Goal: Obtain resource: Download file/media

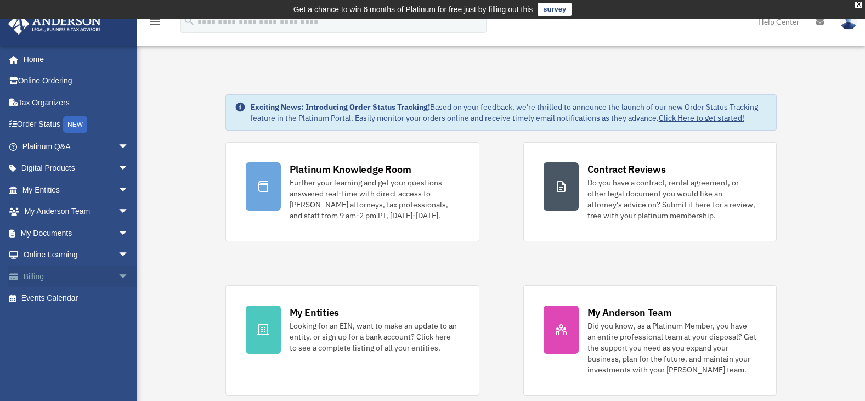
click at [118, 272] on span "arrow_drop_down" at bounding box center [129, 277] width 22 height 23
click at [63, 318] on link "Past Invoices" at bounding box center [80, 321] width 130 height 22
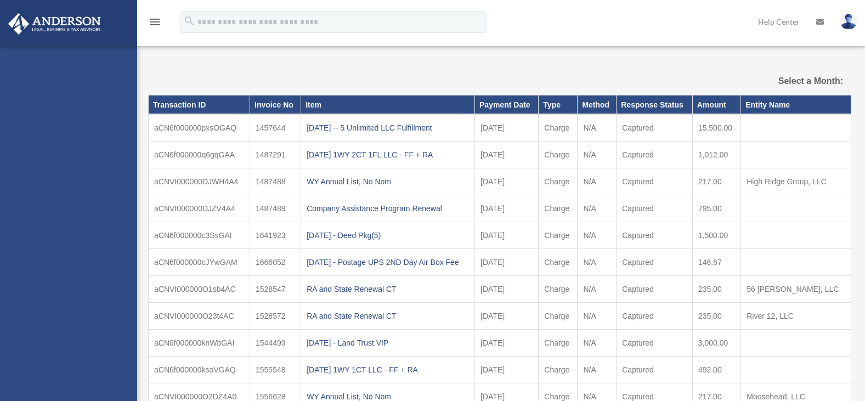
select select
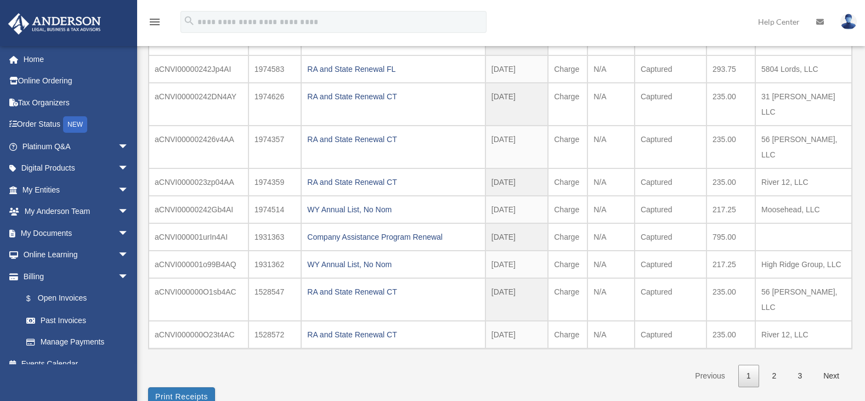
scroll to position [173, 0]
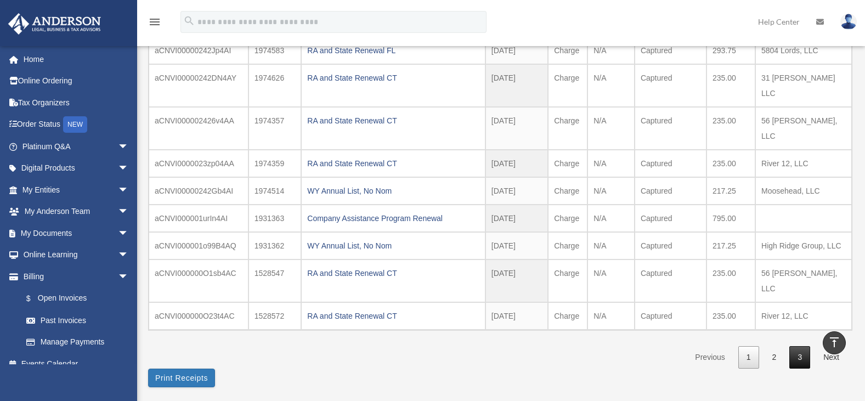
click at [800, 346] on link "3" at bounding box center [800, 357] width 21 height 23
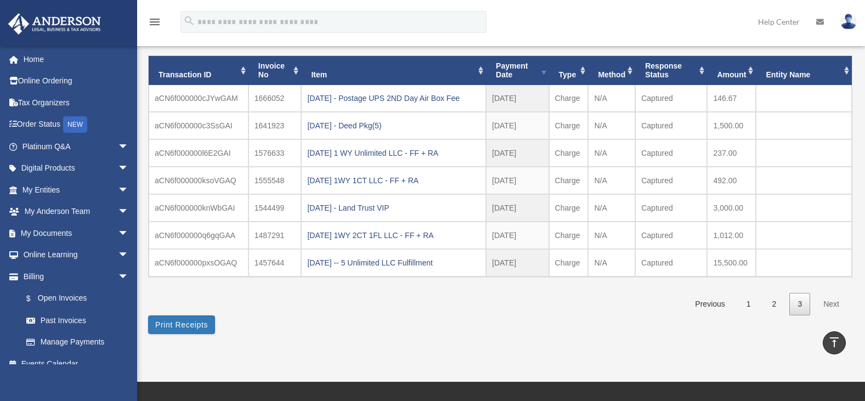
scroll to position [82, 0]
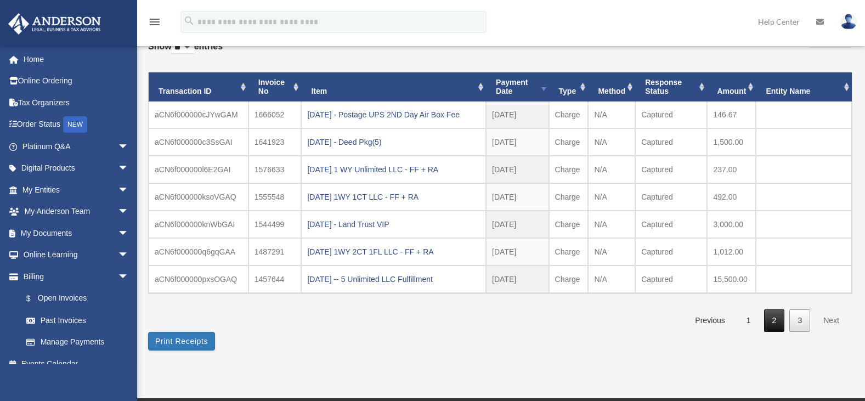
click at [774, 314] on link "2" at bounding box center [774, 321] width 21 height 23
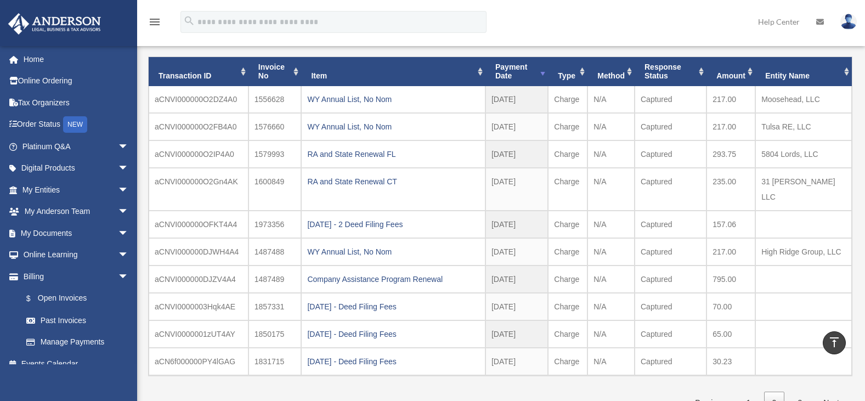
scroll to position [84, 0]
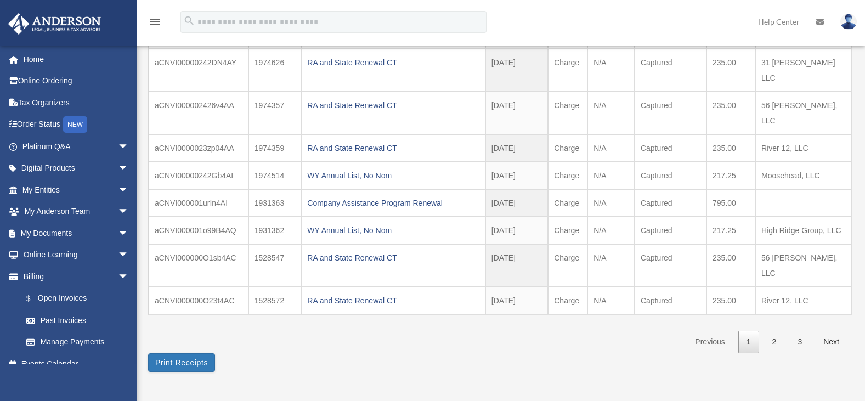
scroll to position [191, 0]
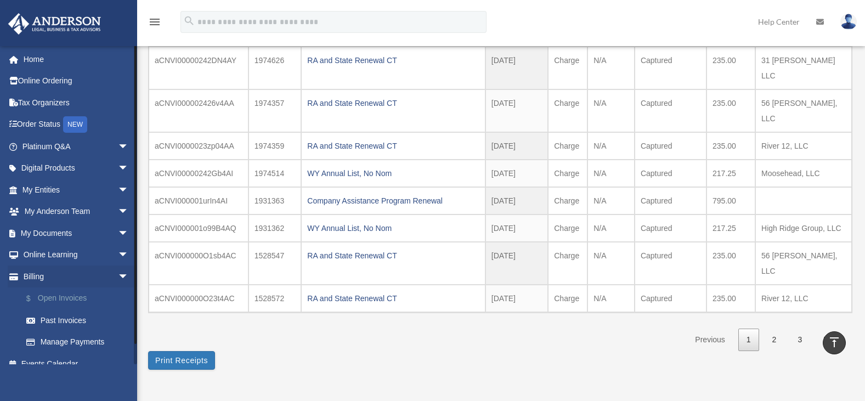
click at [63, 300] on link "$ Open Invoices" at bounding box center [80, 299] width 130 height 23
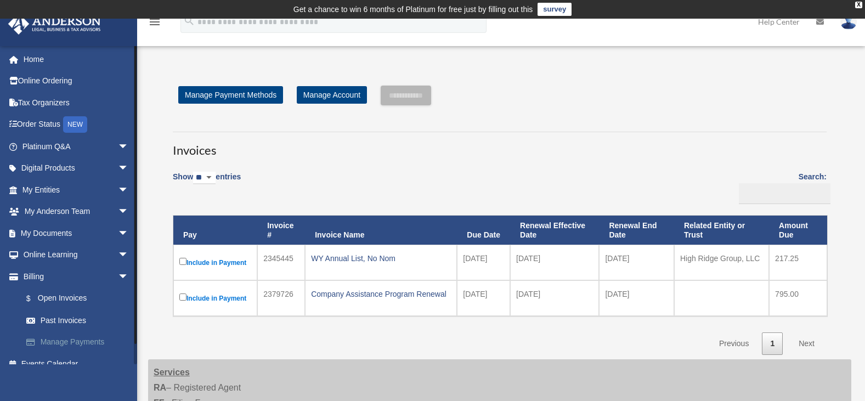
click at [80, 339] on link "Manage Payments" at bounding box center [80, 342] width 130 height 22
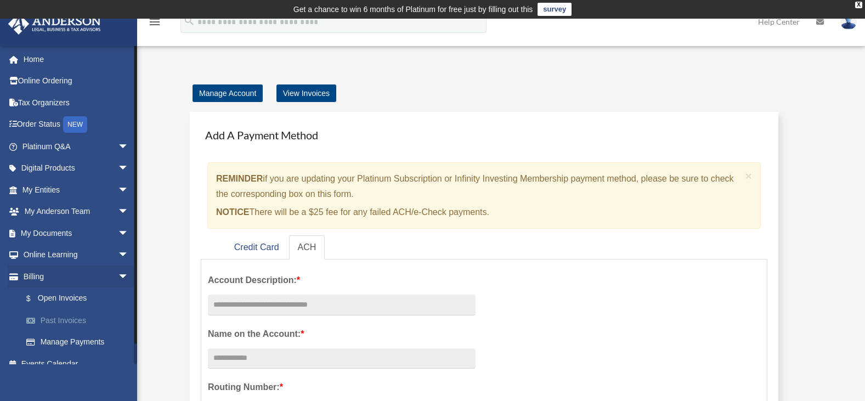
click at [53, 319] on link "Past Invoices" at bounding box center [80, 321] width 130 height 22
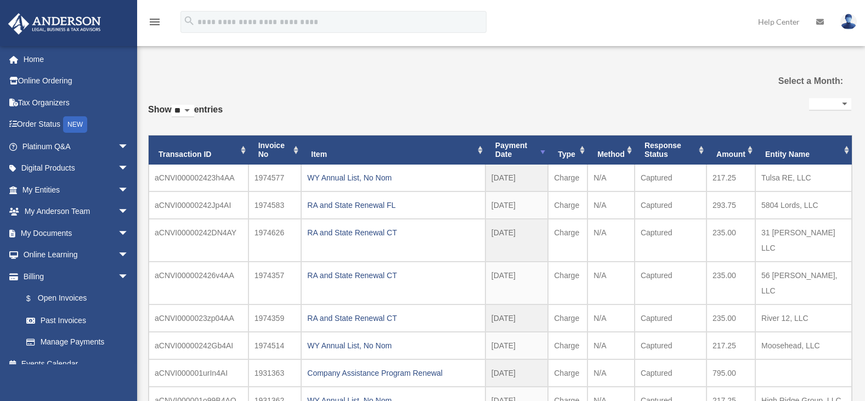
select select
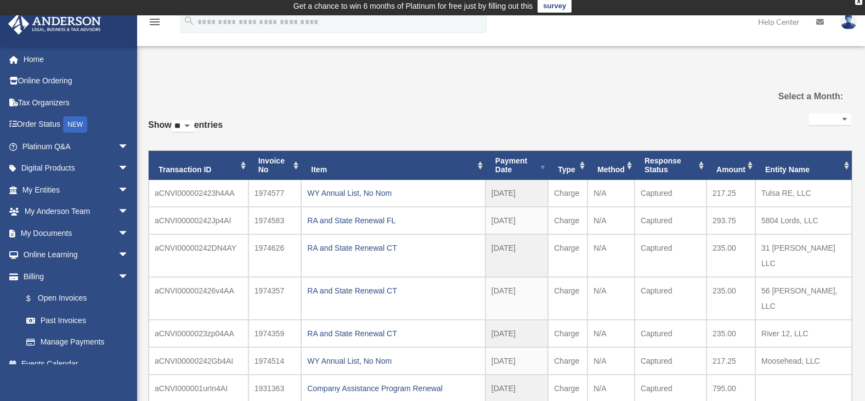
scroll to position [4, 0]
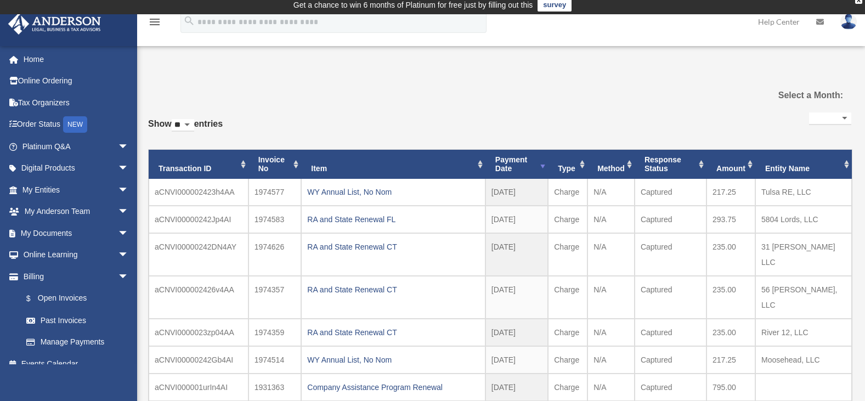
click at [194, 124] on select "** ** ** ***" at bounding box center [183, 125] width 23 height 13
select select "***"
click at [174, 119] on select "** ** ** ***" at bounding box center [183, 125] width 23 height 13
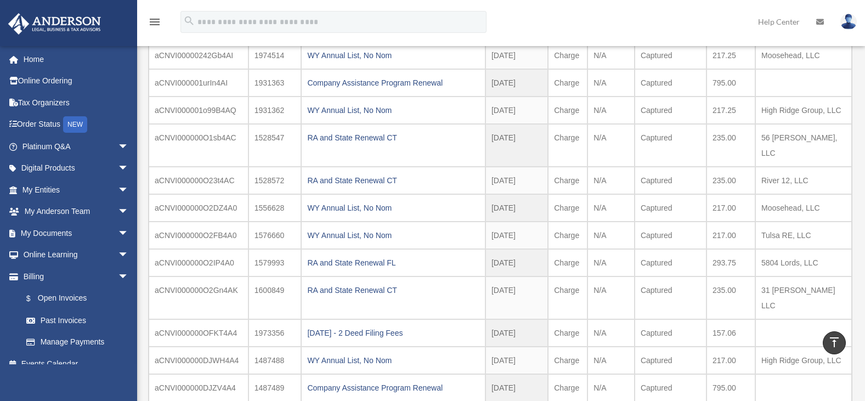
scroll to position [314, 0]
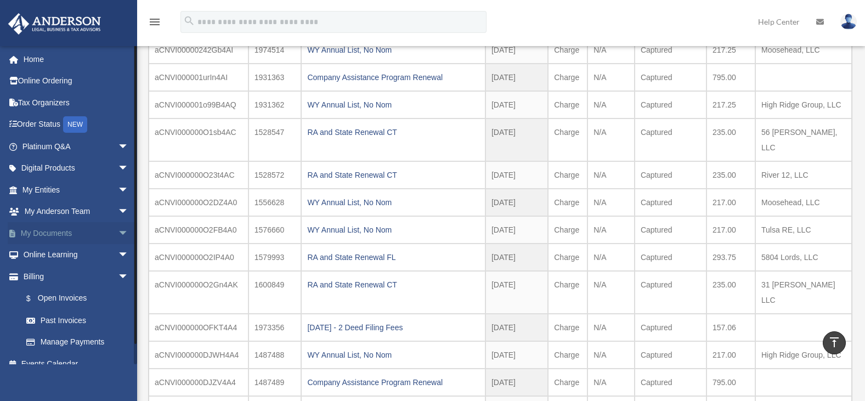
click at [118, 228] on span "arrow_drop_down" at bounding box center [129, 233] width 22 height 23
click at [44, 255] on link "Box" at bounding box center [80, 255] width 130 height 22
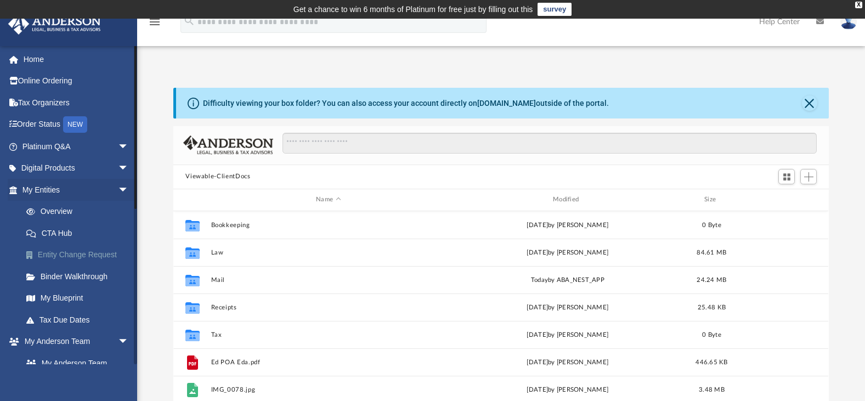
scroll to position [241, 648]
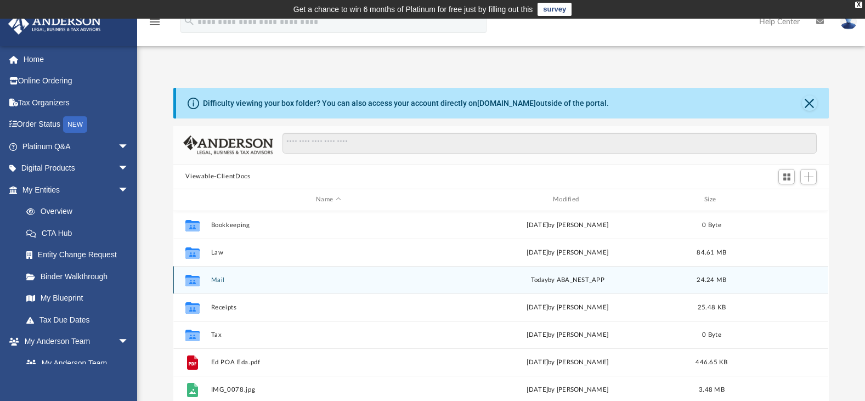
click at [218, 279] on button "Mail" at bounding box center [328, 280] width 235 height 7
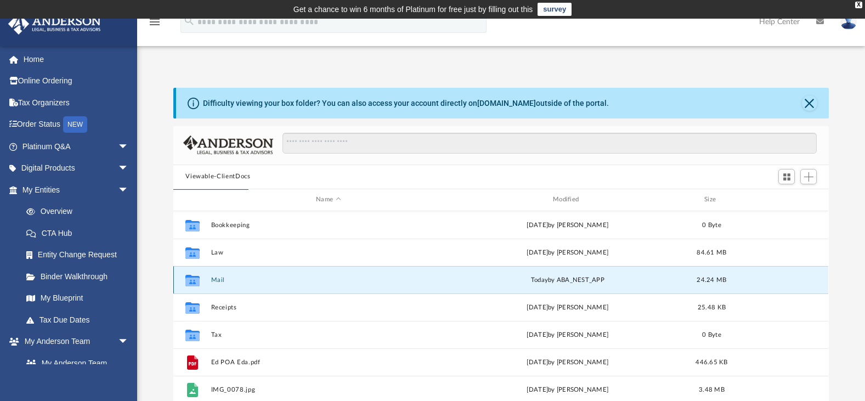
click at [220, 278] on button "Mail" at bounding box center [328, 280] width 235 height 7
click at [212, 280] on button "Mail" at bounding box center [328, 280] width 235 height 7
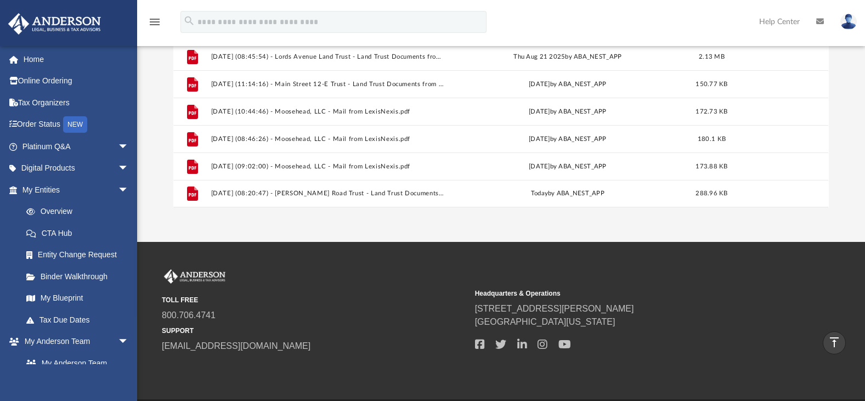
scroll to position [228, 0]
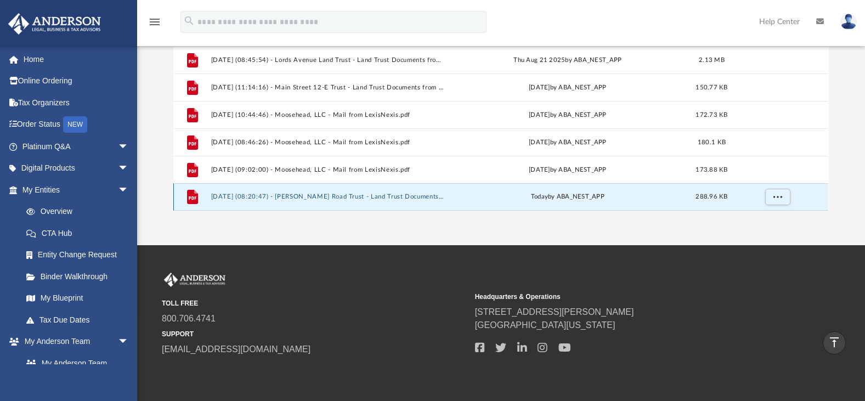
click at [294, 198] on button "2025.09.24 (08:20:47) - Verville Road Trust - Land Trust Documents from Town of…" at bounding box center [328, 196] width 235 height 7
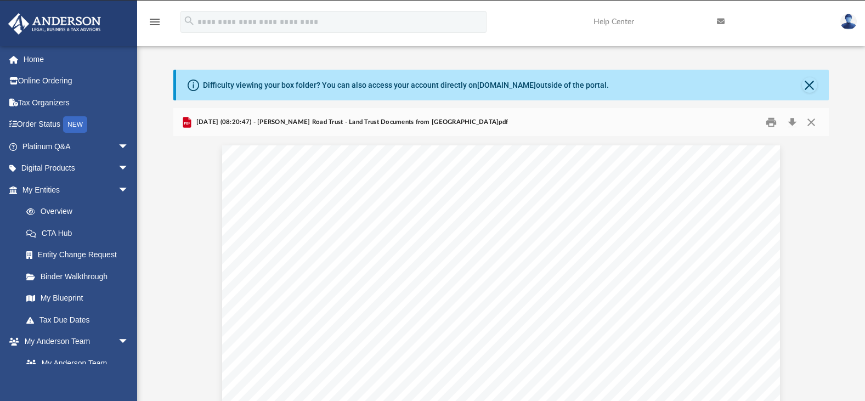
scroll to position [268, 0]
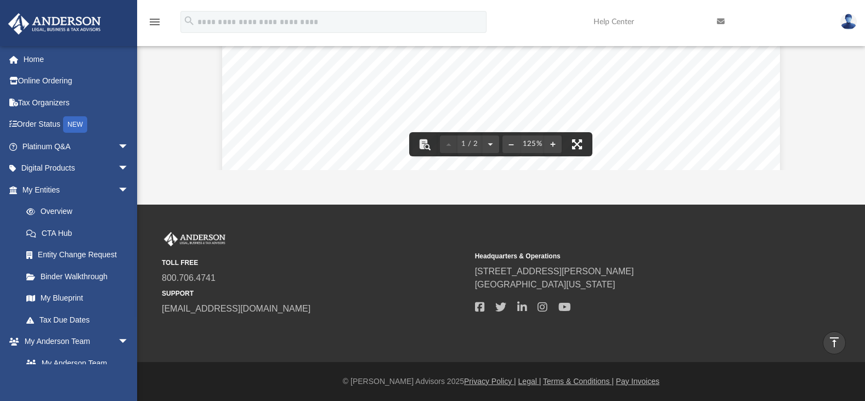
click at [575, 139] on button "File preview" at bounding box center [577, 144] width 24 height 24
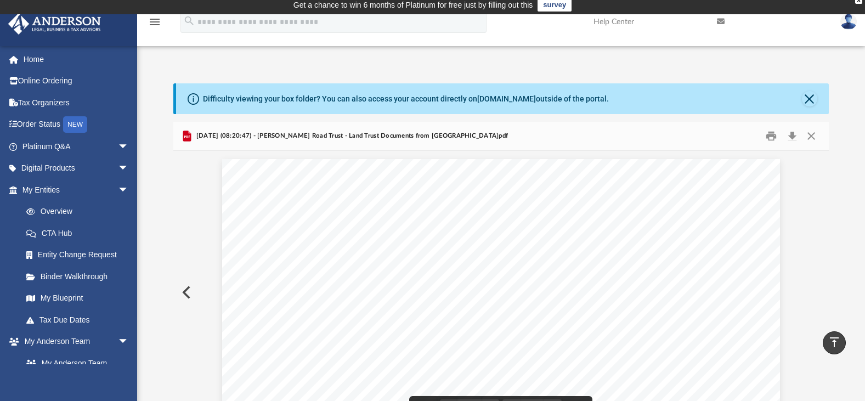
scroll to position [0, 0]
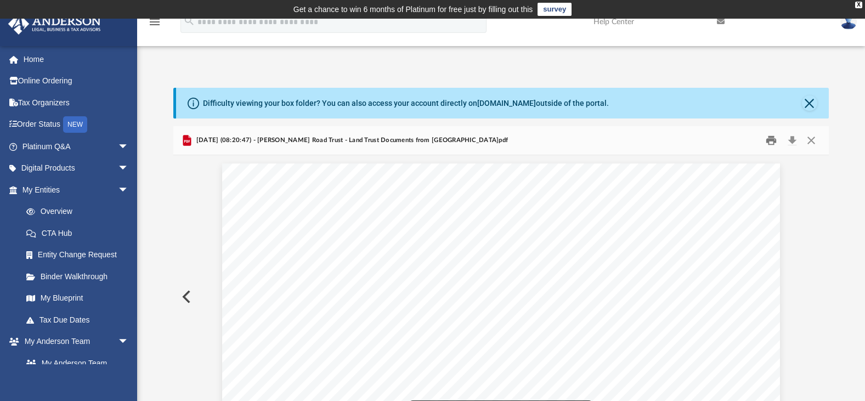
click at [769, 142] on button "Print" at bounding box center [772, 140] width 22 height 17
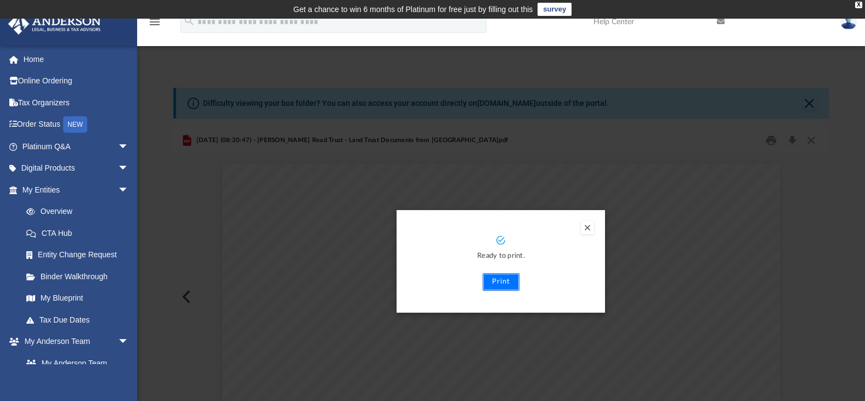
click at [499, 278] on button "Print" at bounding box center [501, 282] width 37 height 18
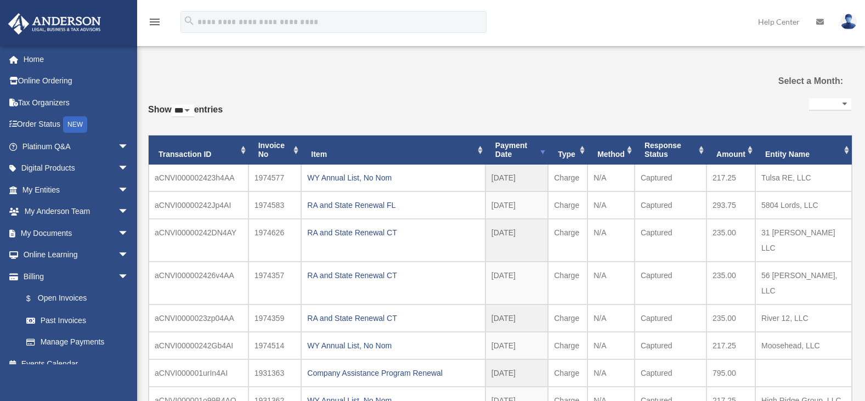
select select "***"
select select
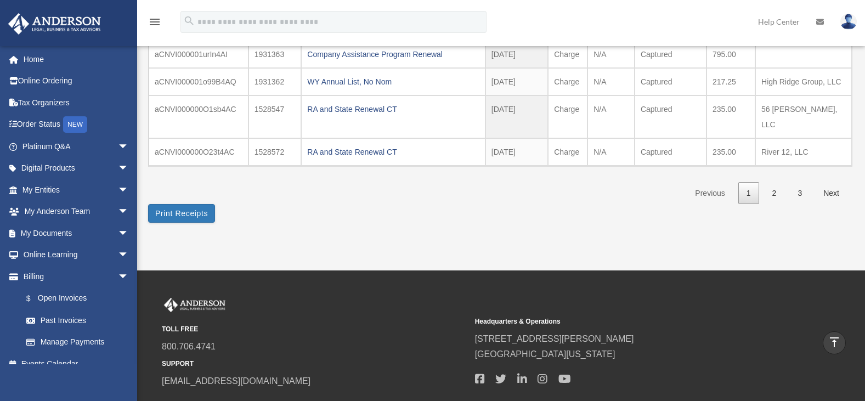
scroll to position [333, 0]
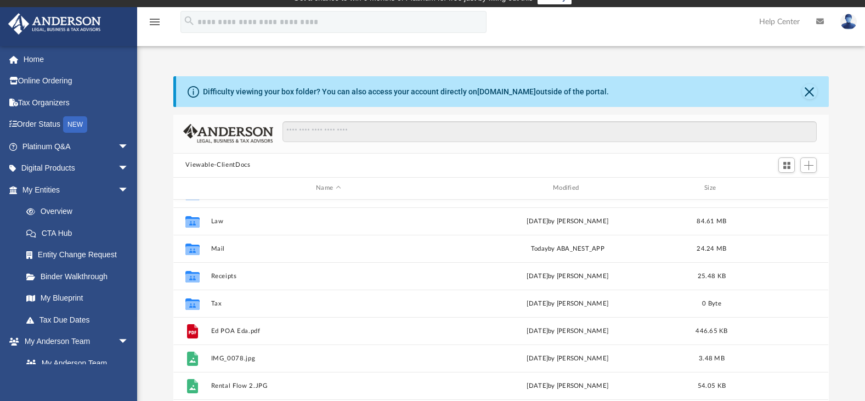
scroll to position [24, 0]
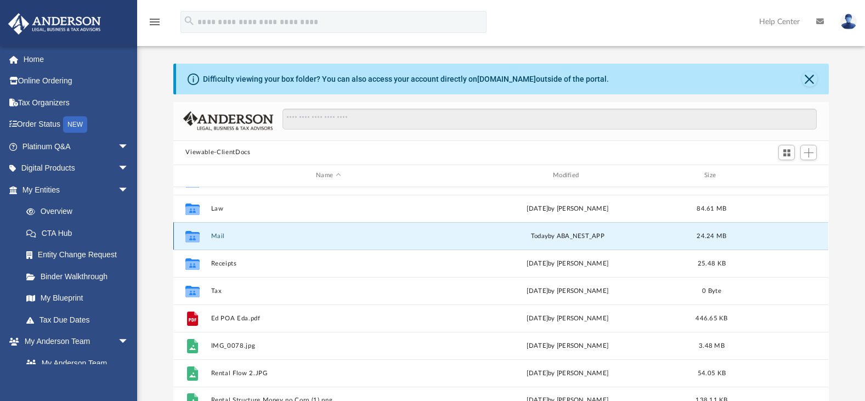
click at [218, 238] on button "Mail" at bounding box center [328, 236] width 235 height 7
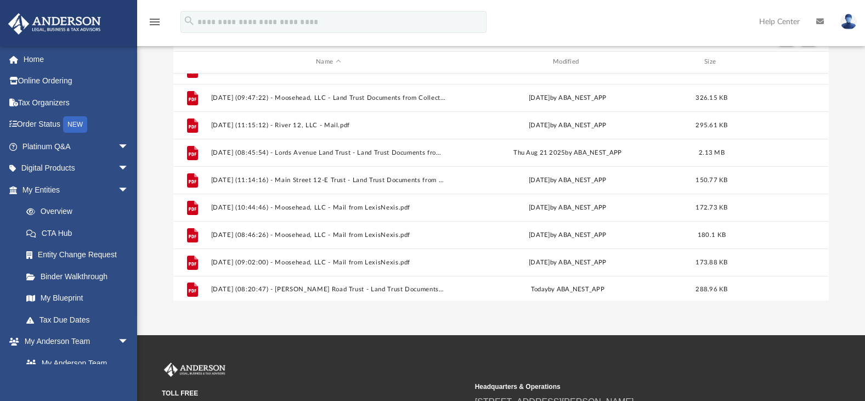
scroll to position [898, 0]
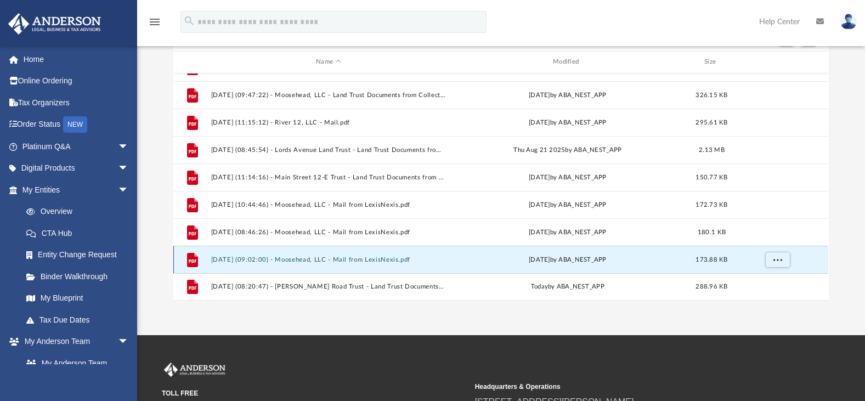
click at [331, 256] on button "[DATE] (09:02:00) - Moosehead, LLC - Mail from LexisNexis.pdf" at bounding box center [328, 259] width 235 height 7
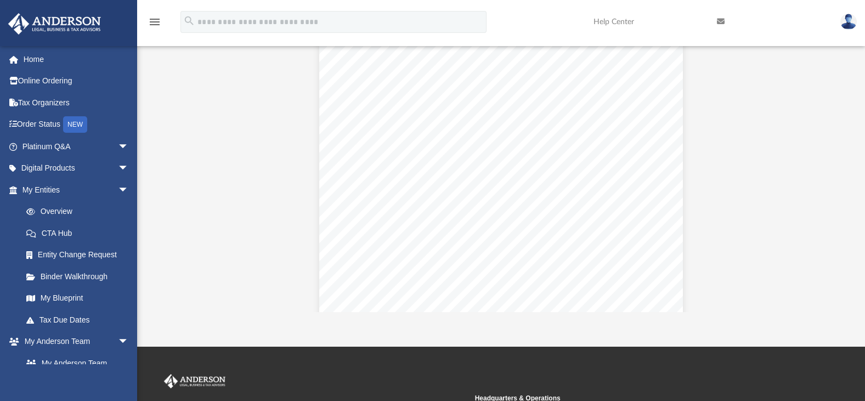
scroll to position [707, 0]
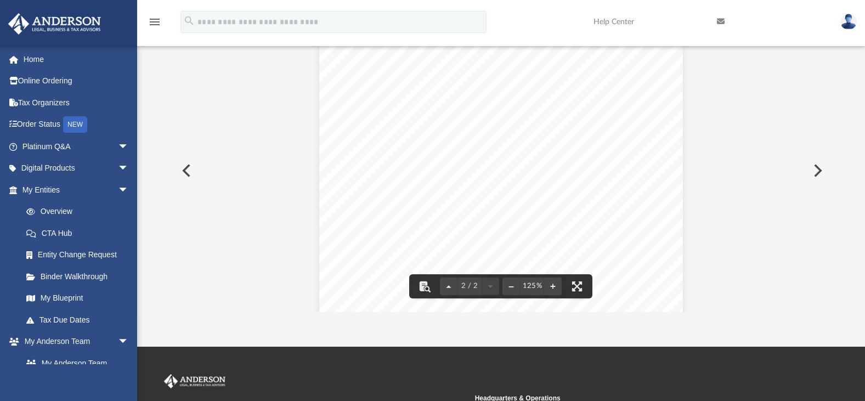
click at [184, 169] on button "Preview" at bounding box center [185, 170] width 24 height 31
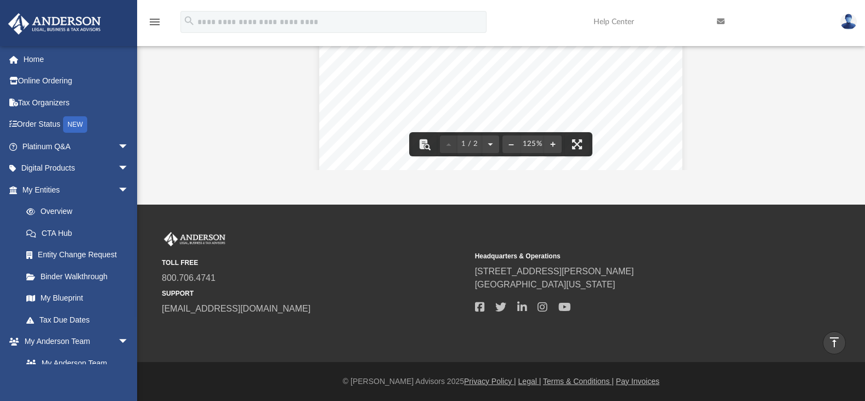
scroll to position [0, 0]
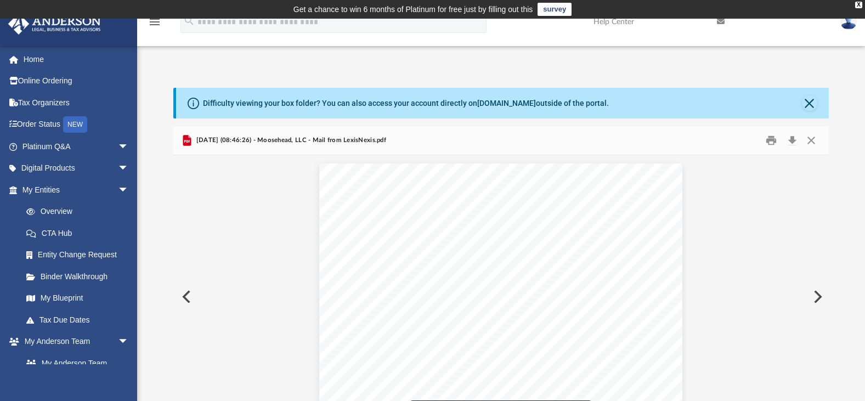
click at [185, 297] on button "Preview" at bounding box center [185, 297] width 24 height 31
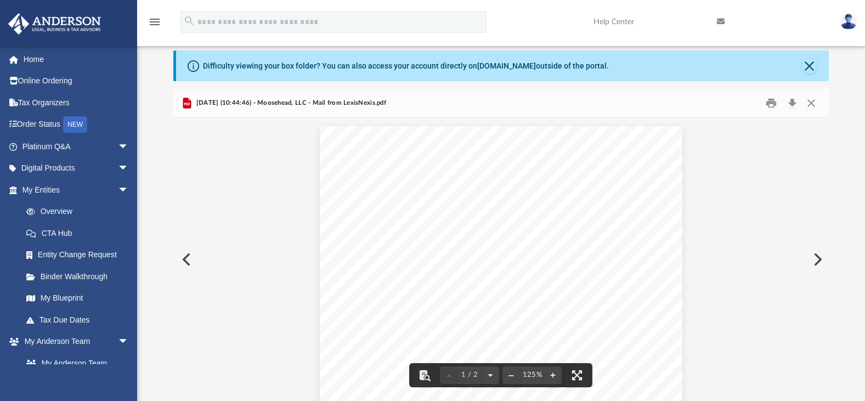
click at [185, 258] on button "Preview" at bounding box center [185, 259] width 24 height 31
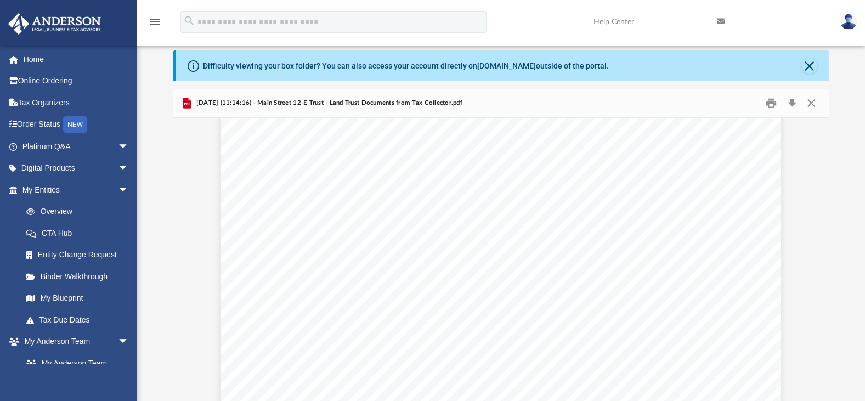
scroll to position [0, 0]
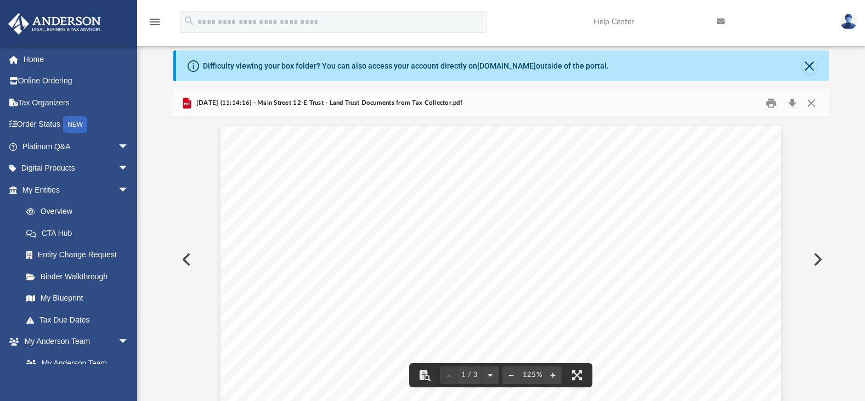
click at [184, 257] on button "Preview" at bounding box center [185, 259] width 24 height 31
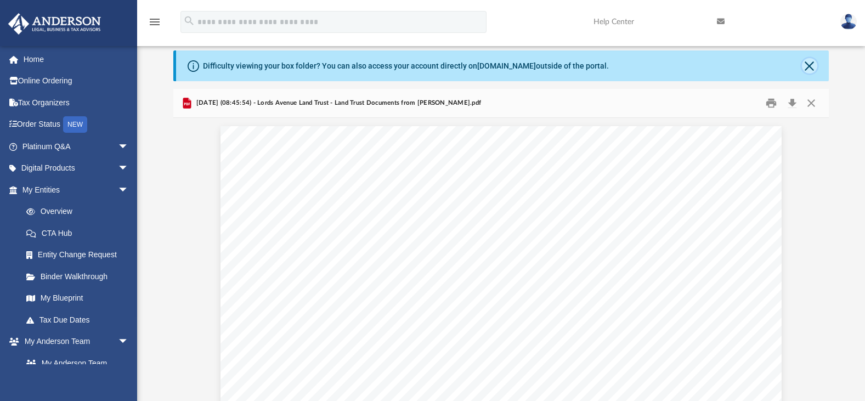
click at [815, 61] on button "Close" at bounding box center [809, 65] width 15 height 15
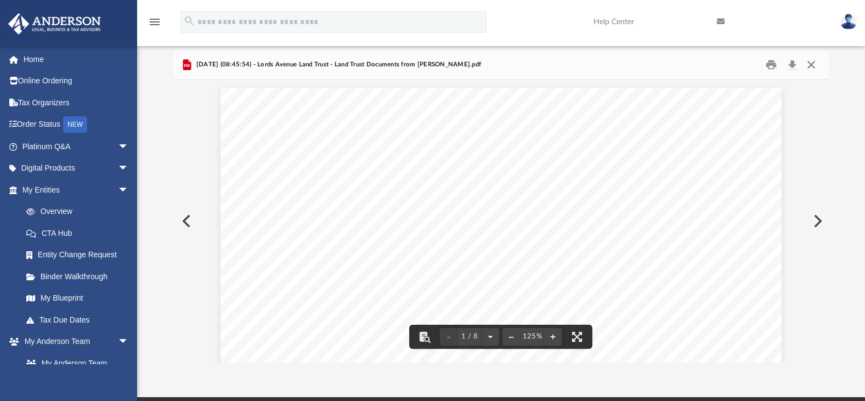
click at [809, 64] on button "Close" at bounding box center [812, 64] width 20 height 17
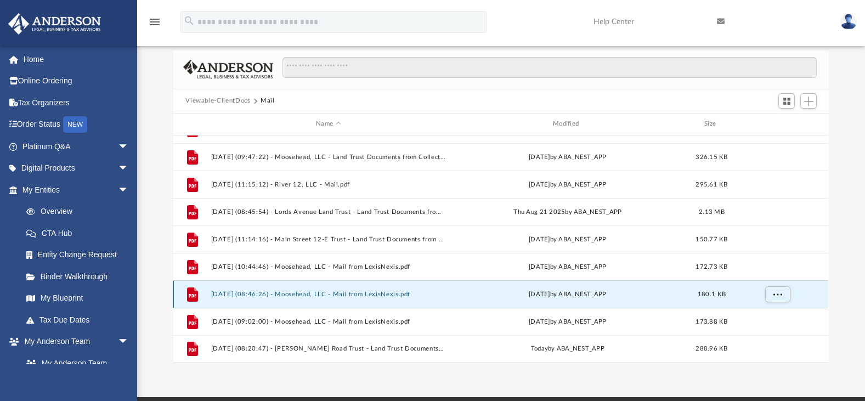
click at [315, 294] on button "2025.09.12 (08:46:26) - Moosehead, LLC - Mail from LexisNexis.pdf" at bounding box center [328, 294] width 235 height 7
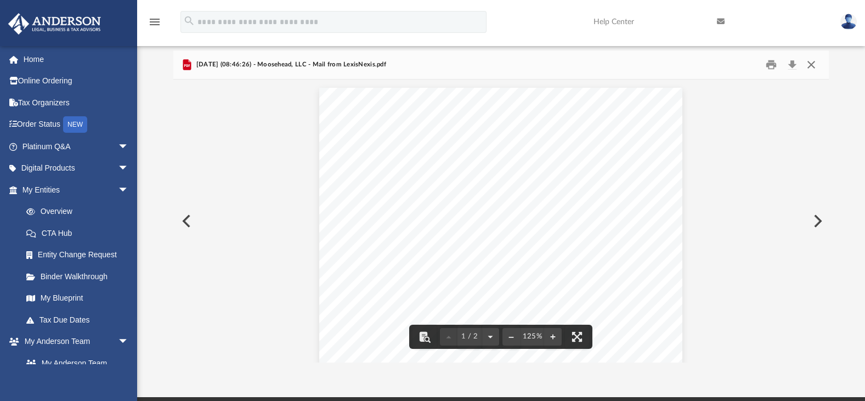
click at [812, 66] on button "Close" at bounding box center [812, 64] width 20 height 17
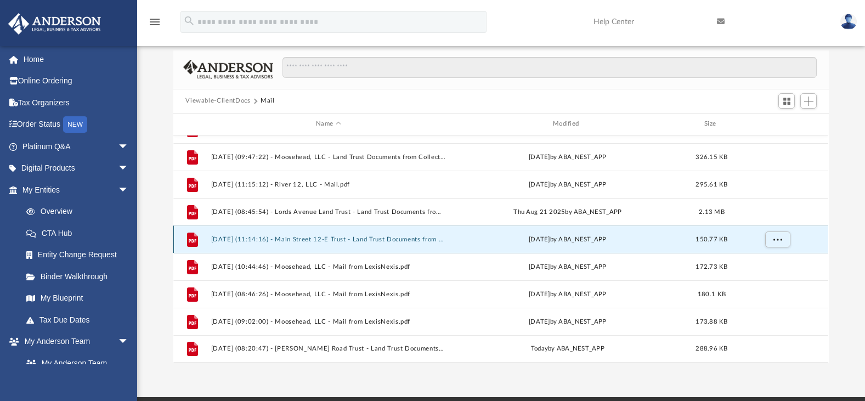
click at [339, 239] on button "2025.09.09 (11:14:16) - Main Street 12-E Trust - Land Trust Documents from Tax …" at bounding box center [328, 239] width 235 height 7
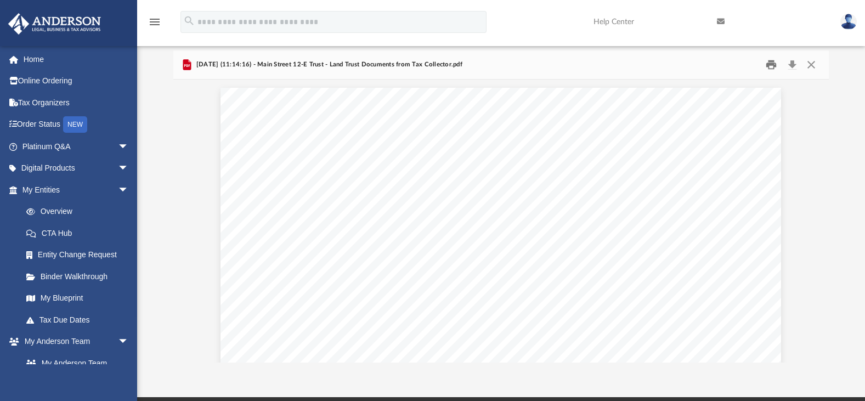
click at [772, 64] on button "Print" at bounding box center [772, 64] width 22 height 17
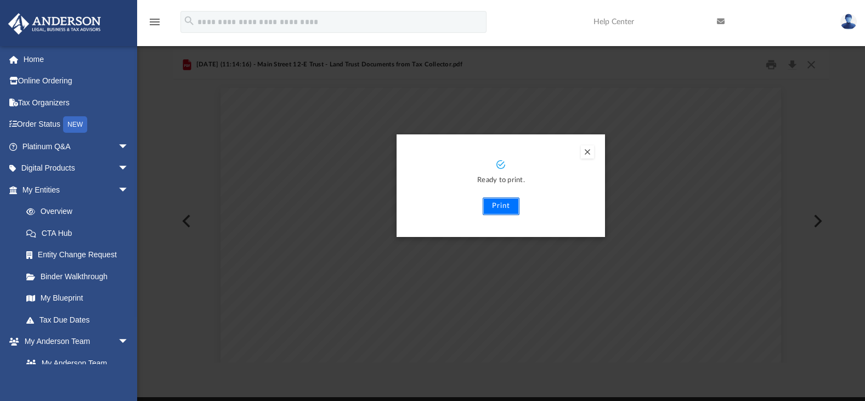
click at [498, 204] on button "Print" at bounding box center [501, 207] width 37 height 18
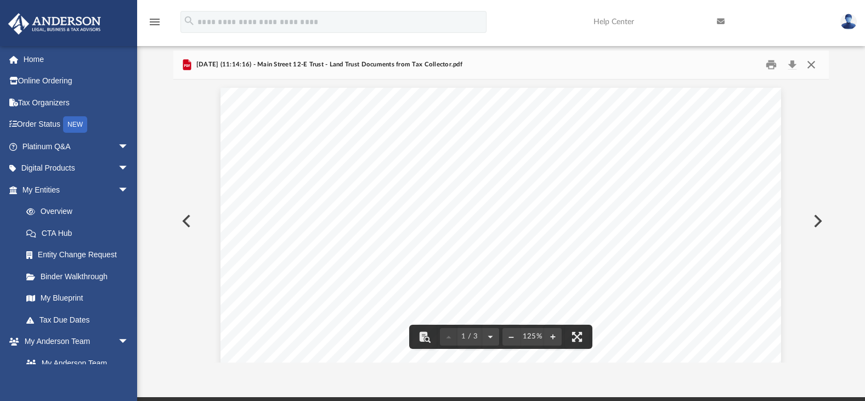
click at [811, 66] on button "Close" at bounding box center [812, 64] width 20 height 17
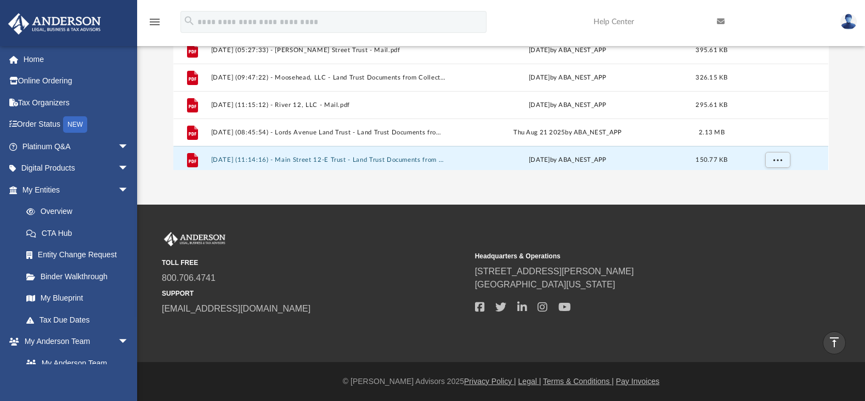
scroll to position [782, 0]
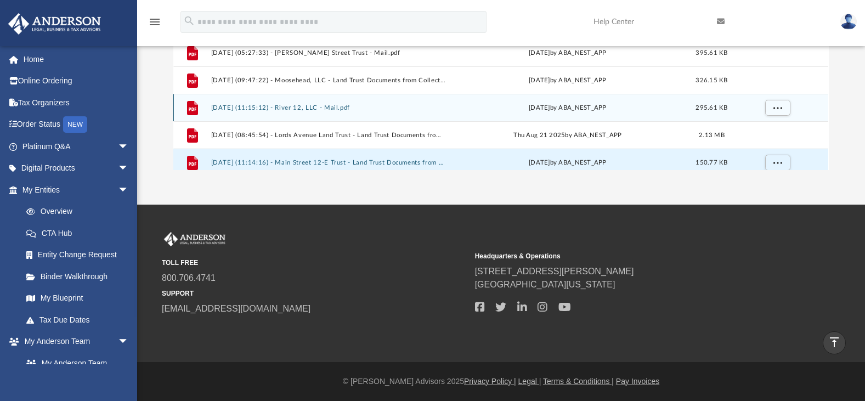
click at [324, 105] on button "2025.08.20 (11:15:12) - River 12, LLC - Mail.pdf" at bounding box center [328, 107] width 235 height 7
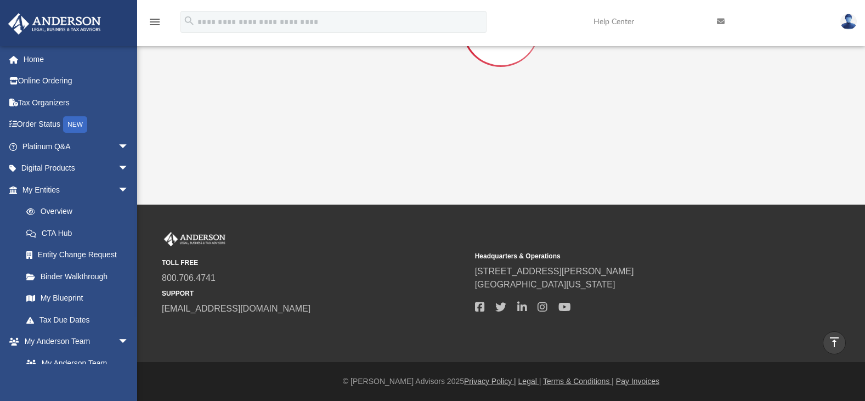
scroll to position [88, 0]
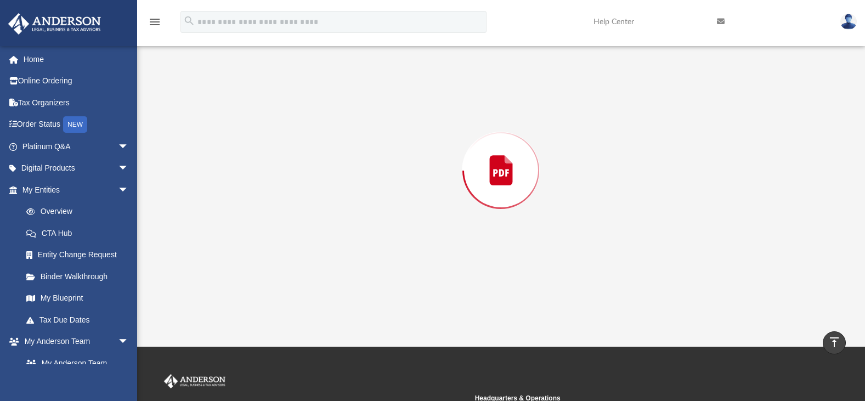
click at [324, 105] on div "Preview" at bounding box center [500, 170] width 655 height 283
